Goal: Navigation & Orientation: Find specific page/section

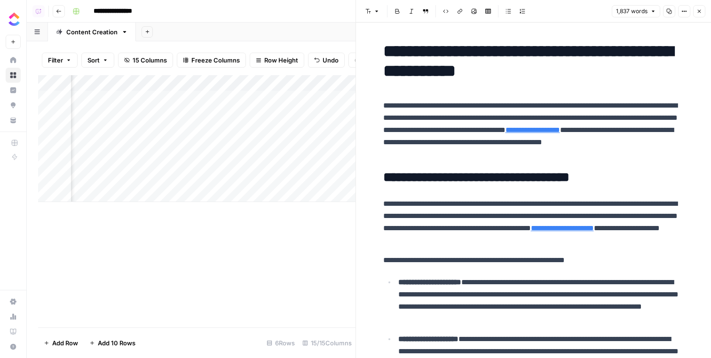
scroll to position [1757, 0]
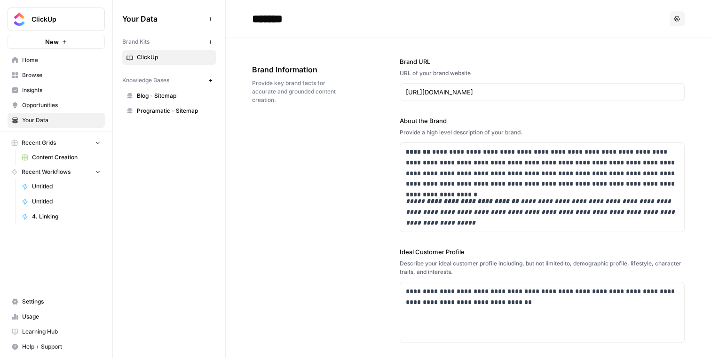
scroll to position [1514, 0]
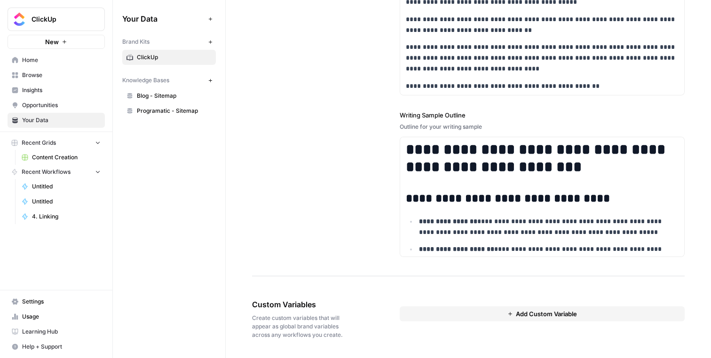
click at [186, 113] on span "Programatic - Sitemap" at bounding box center [174, 111] width 75 height 8
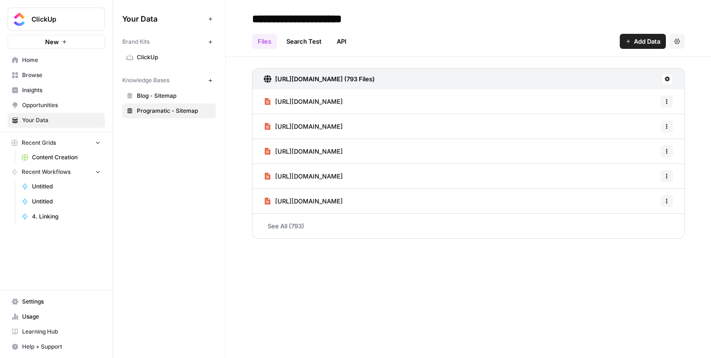
click at [423, 238] on link "See All (793)" at bounding box center [468, 226] width 433 height 24
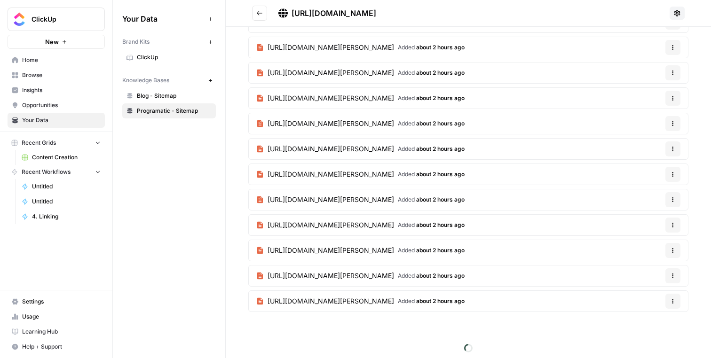
scroll to position [1781, 0]
